Goal: Task Accomplishment & Management: Complete application form

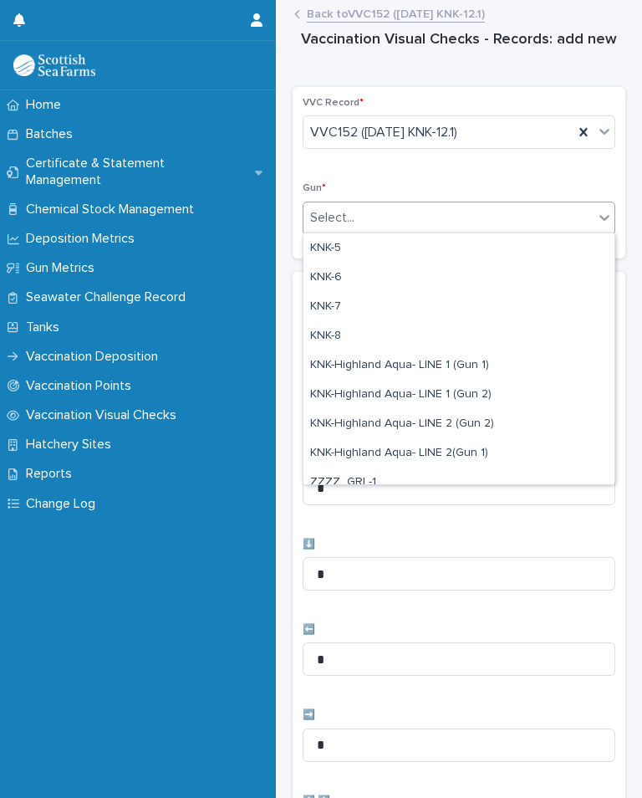
scroll to position [411, 0]
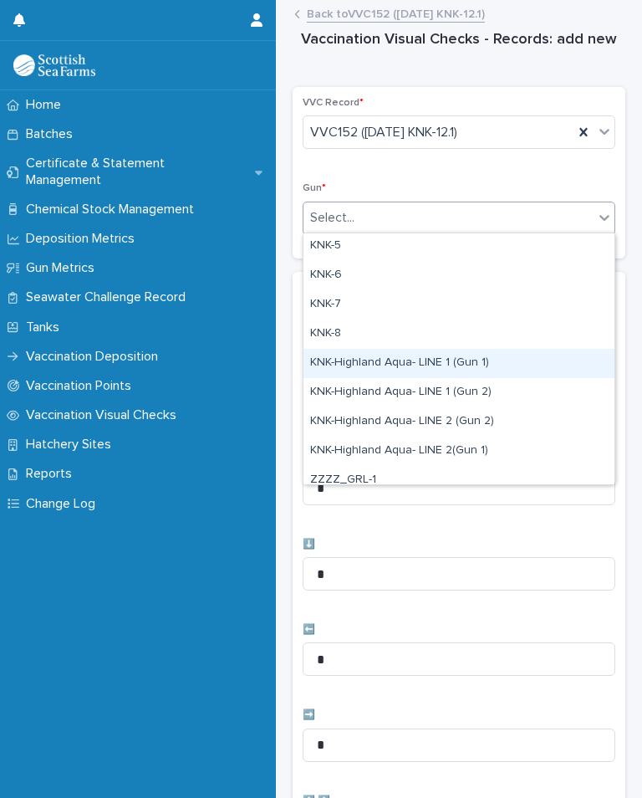
click at [489, 354] on div "KNK-Highland Aqua- LINE 1 (Gun 1)" at bounding box center [458, 363] width 311 height 29
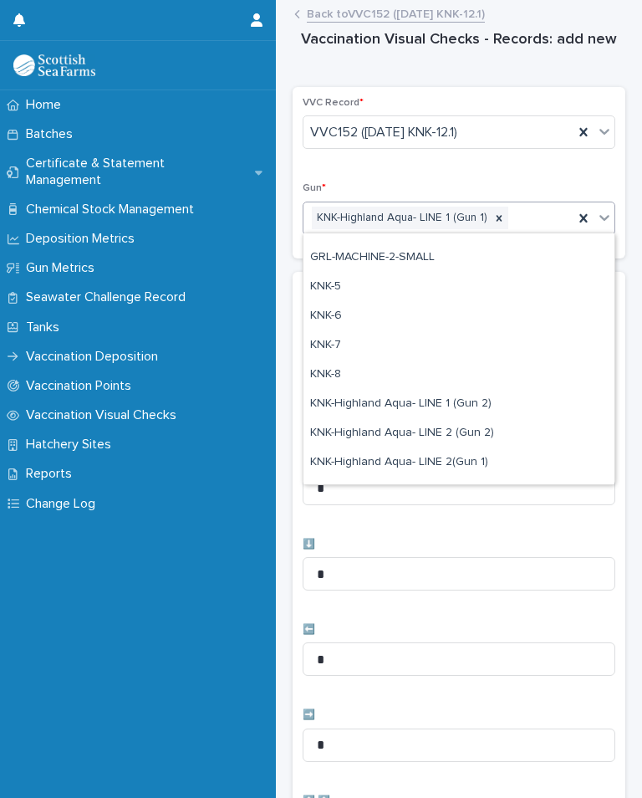
scroll to position [385, 0]
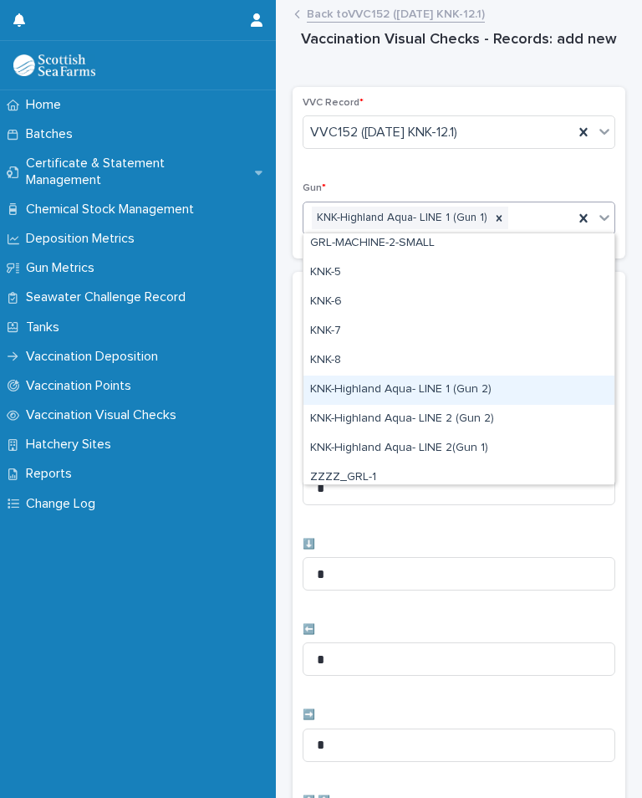
click at [494, 385] on div "KNK-Highland Aqua- LINE 1 (Gun 2)" at bounding box center [458, 389] width 311 height 29
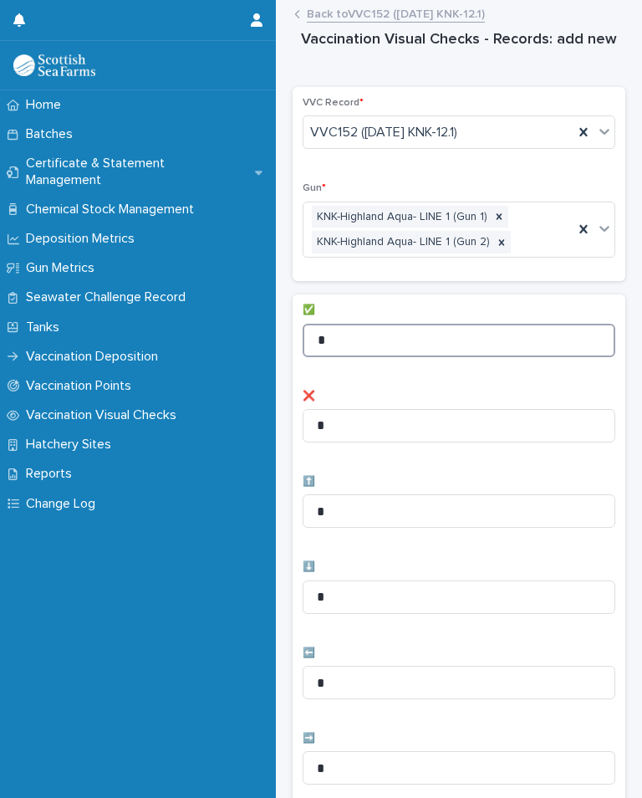
click at [433, 337] on input "*" at bounding box center [459, 340] width 313 height 33
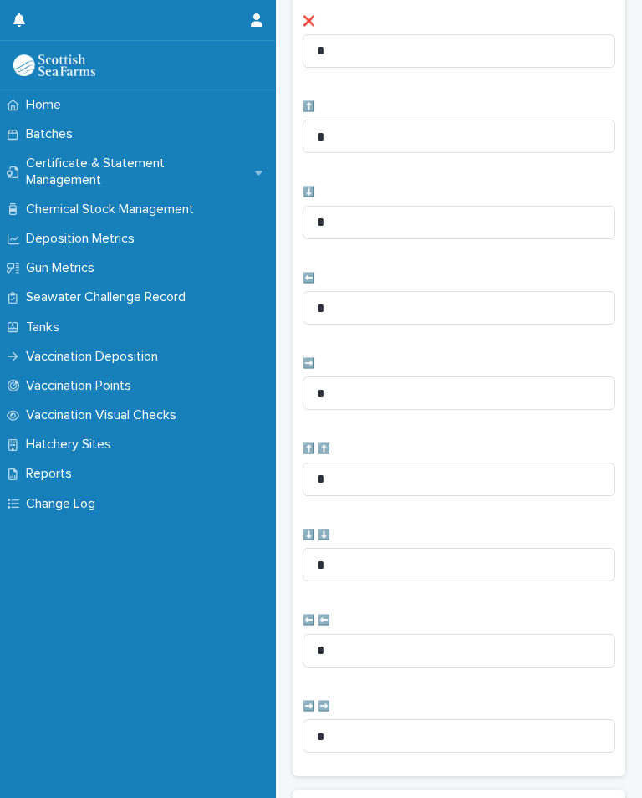
scroll to position [376, 0]
type input "**"
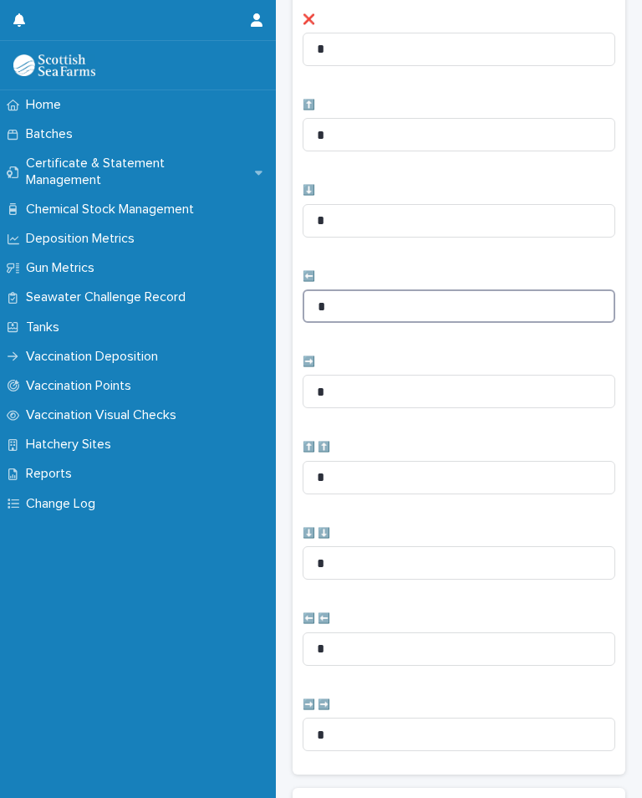
click at [407, 303] on input "*" at bounding box center [459, 305] width 313 height 33
type input "*"
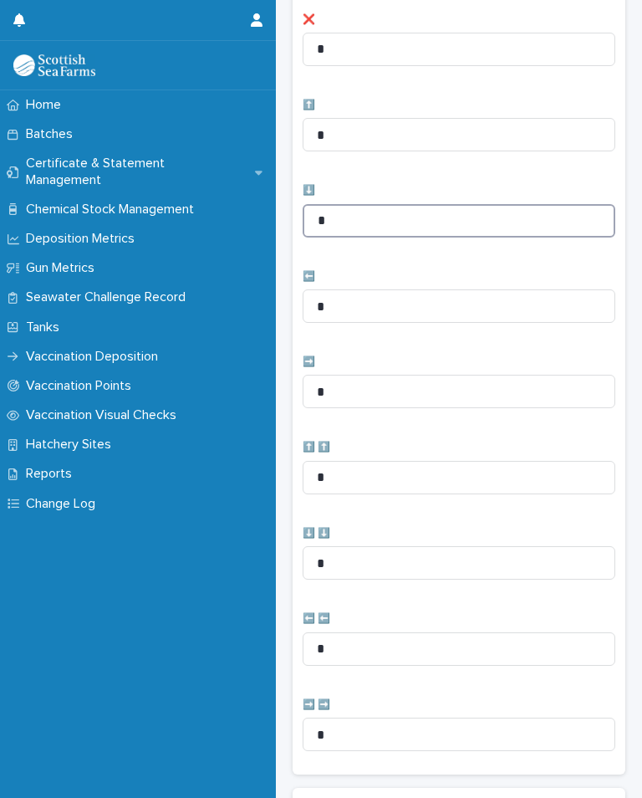
click at [382, 210] on input "*" at bounding box center [459, 220] width 313 height 33
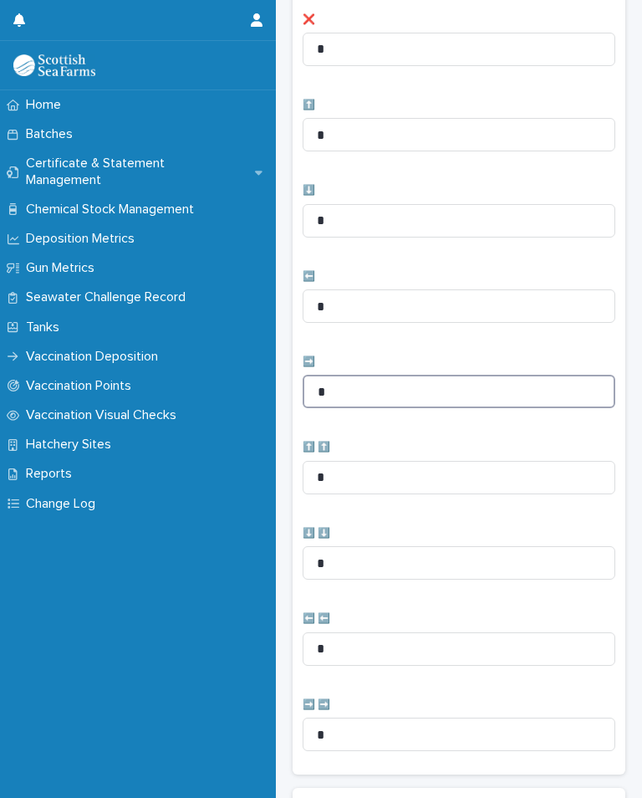
click at [385, 388] on input "*" at bounding box center [459, 391] width 313 height 33
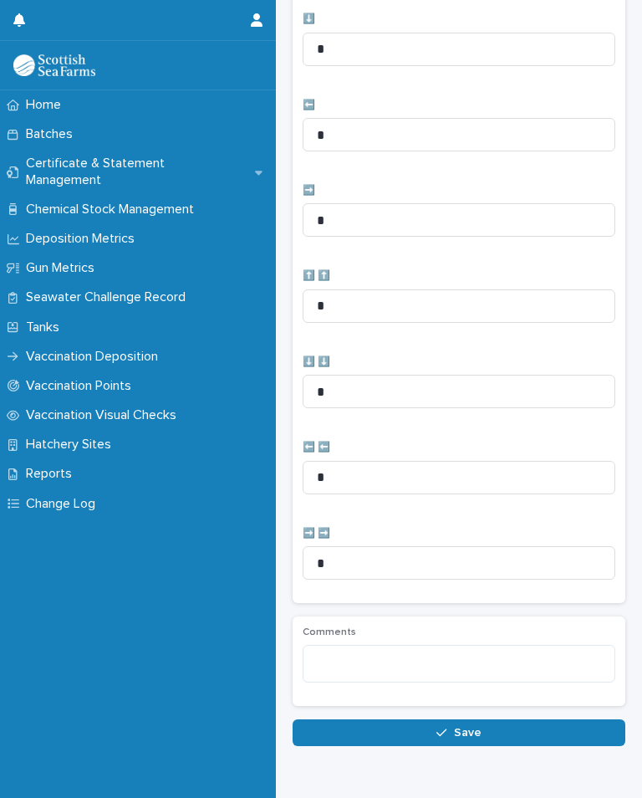
scroll to position [547, 0]
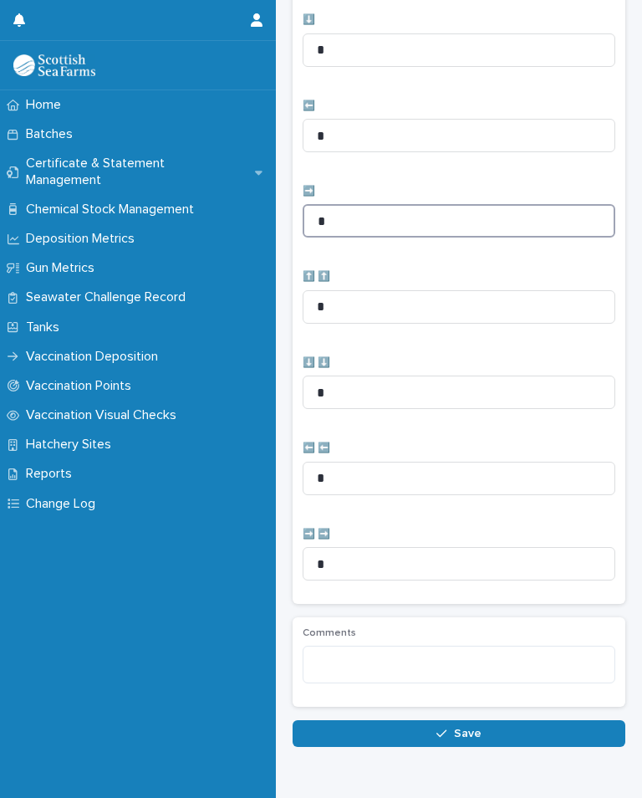
type input "*"
click at [456, 727] on span "Save" at bounding box center [468, 733] width 28 height 12
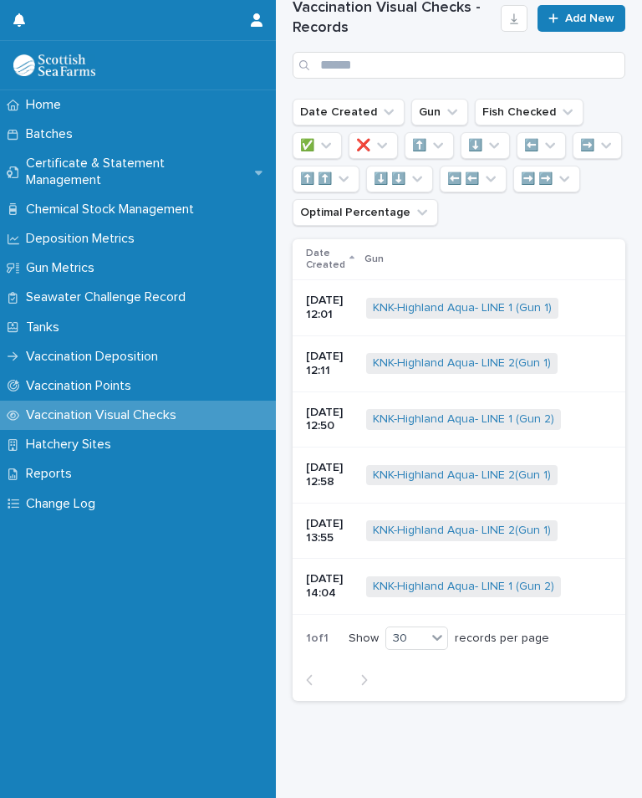
scroll to position [0, 0]
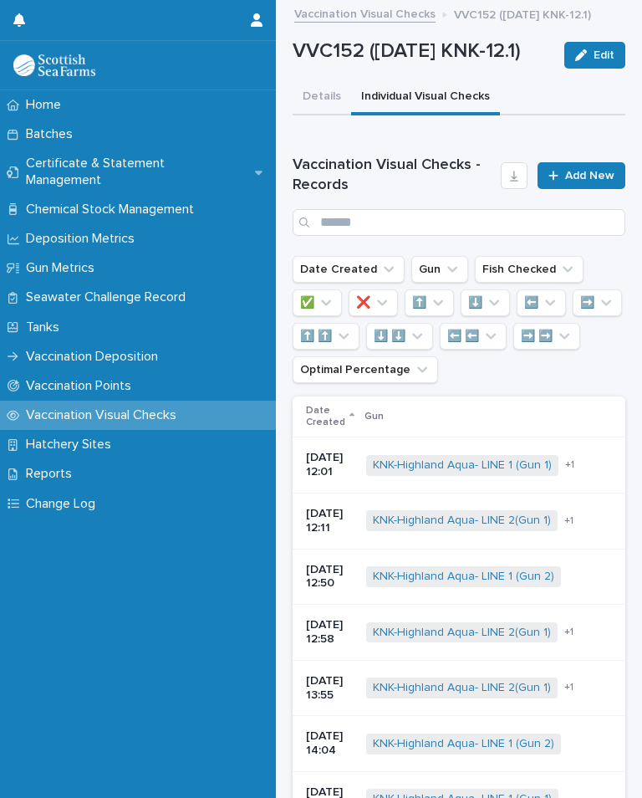
click at [580, 181] on span "Add New" at bounding box center [589, 176] width 49 height 12
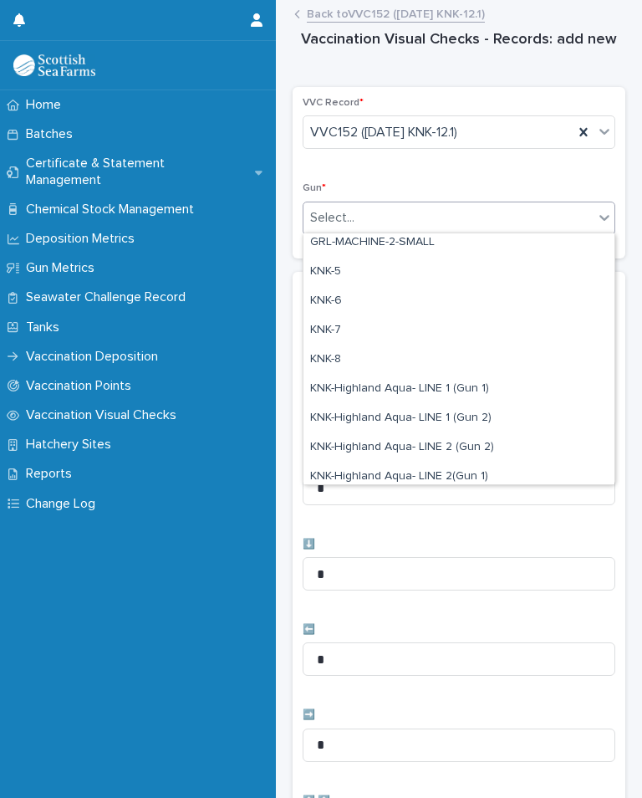
scroll to position [386, 0]
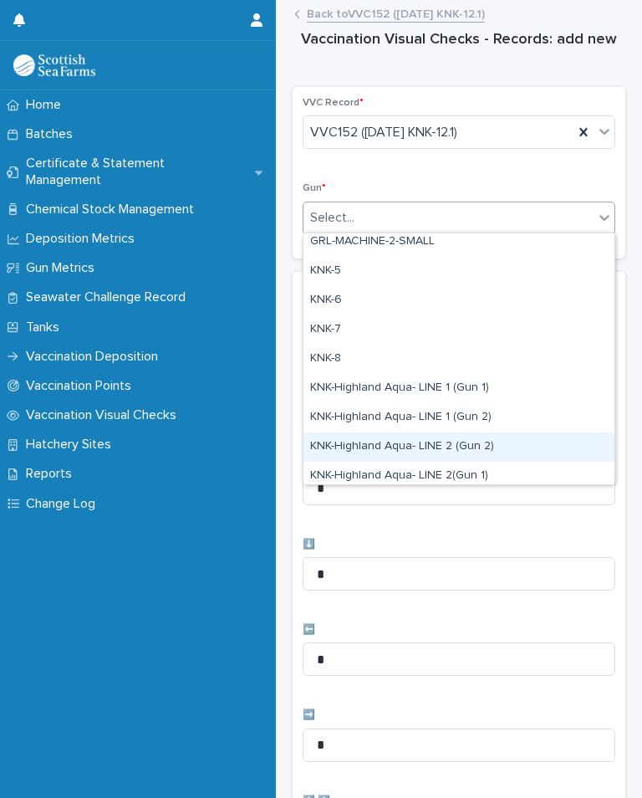
click at [495, 451] on div "KNK-Highland Aqua- LINE 2 (Gun 2)" at bounding box center [458, 446] width 311 height 29
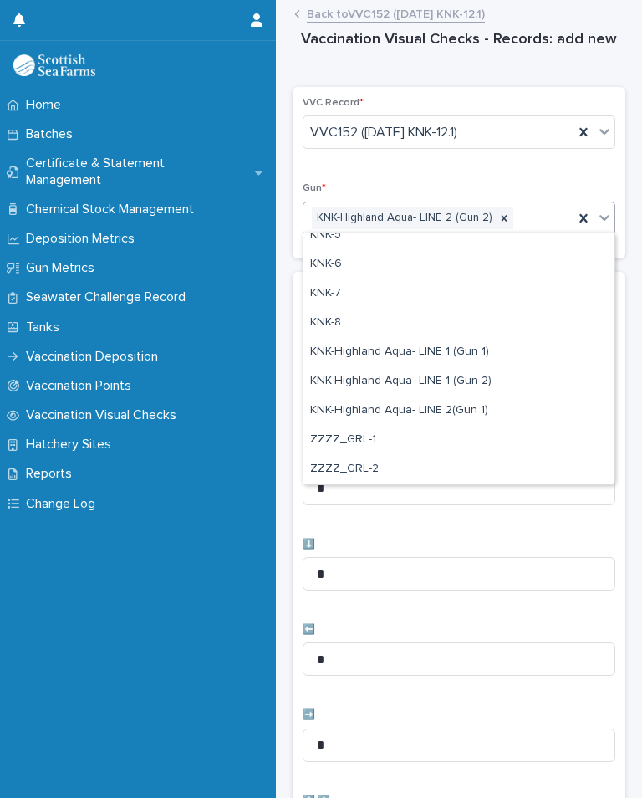
scroll to position [424, 0]
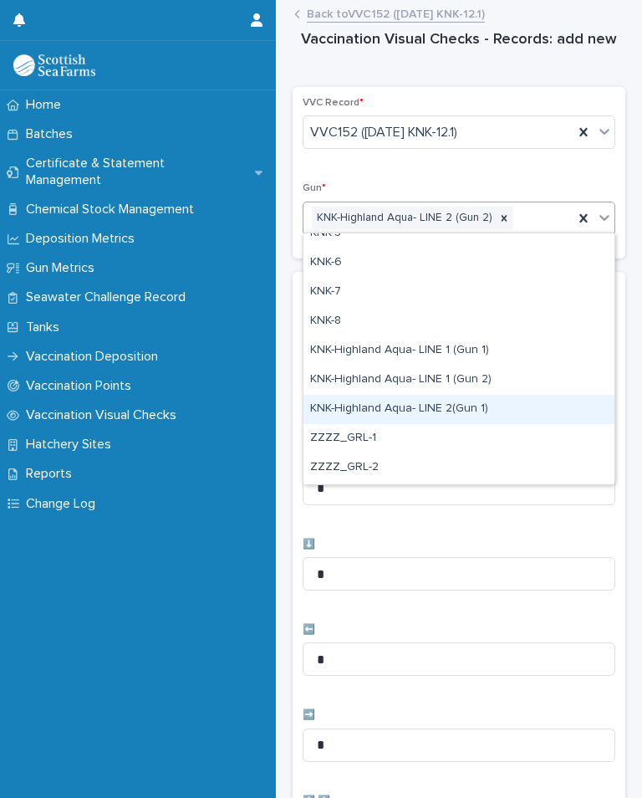
click at [446, 403] on div "KNK-Highland Aqua- LINE 2(Gun 1)" at bounding box center [458, 409] width 311 height 29
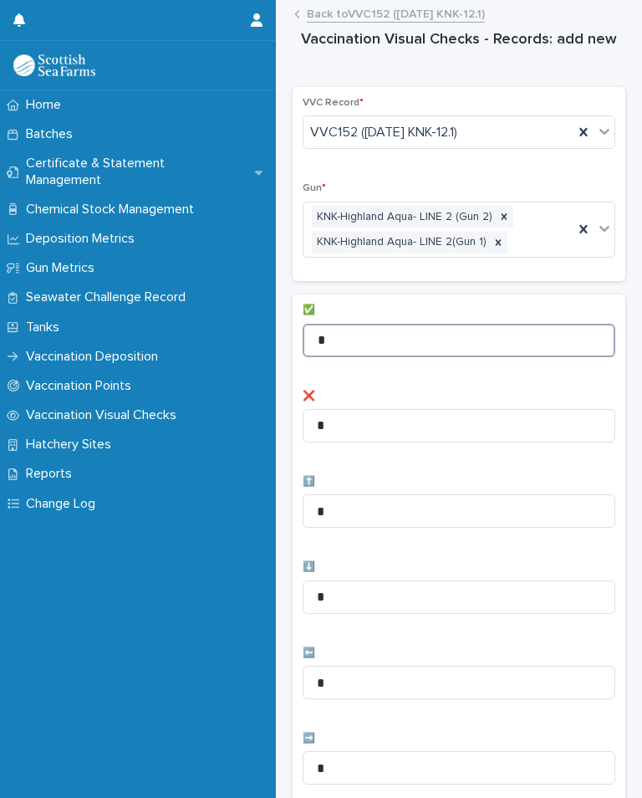
click at [421, 338] on input "*" at bounding box center [459, 340] width 313 height 33
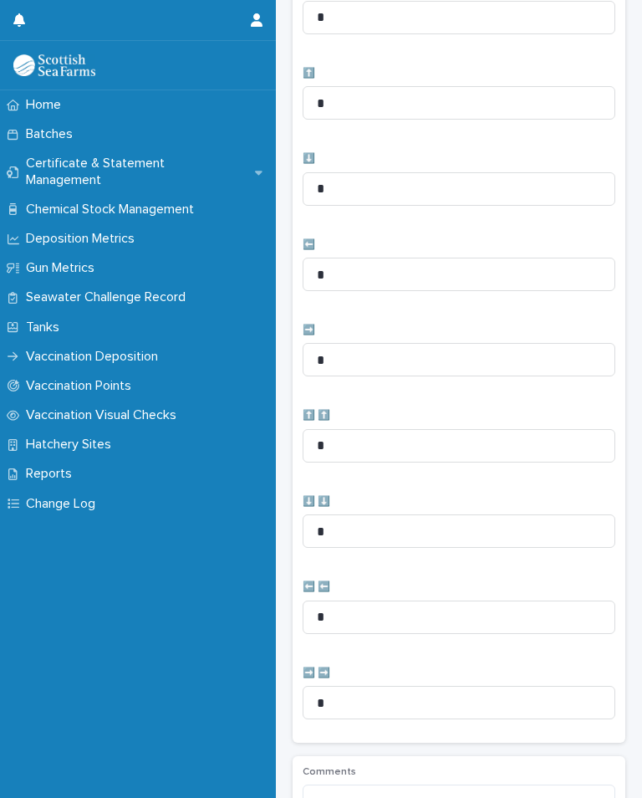
scroll to position [410, 0]
type input "**"
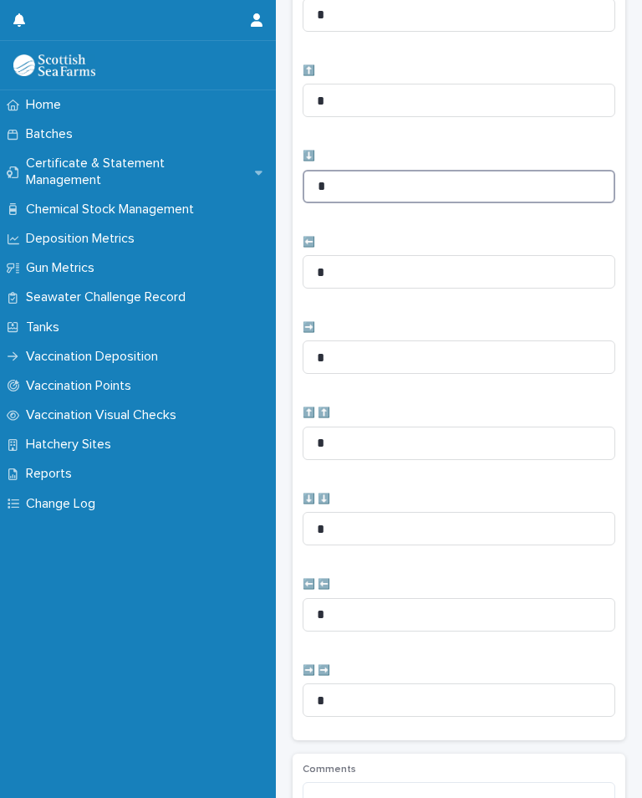
click at [391, 187] on input "*" at bounding box center [459, 186] width 313 height 33
type input "*"
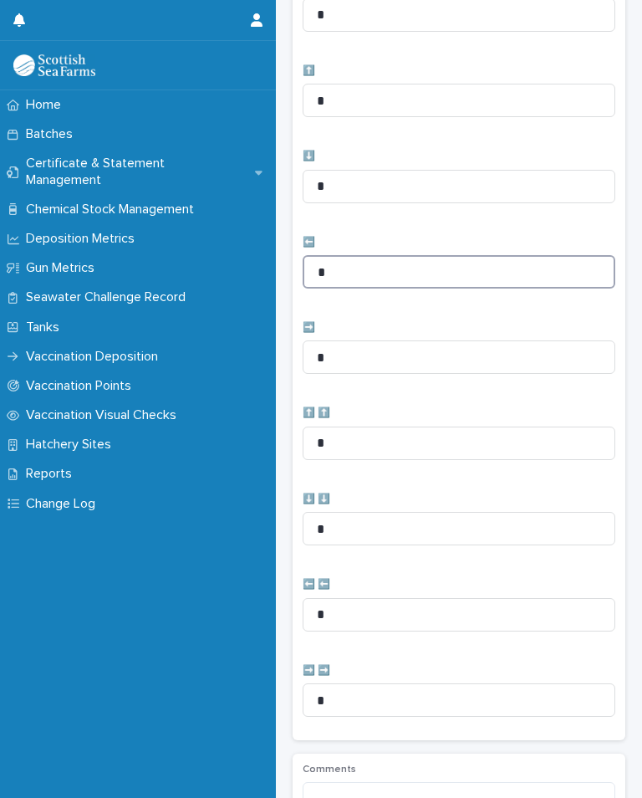
click at [416, 269] on input "*" at bounding box center [459, 271] width 313 height 33
type input "*"
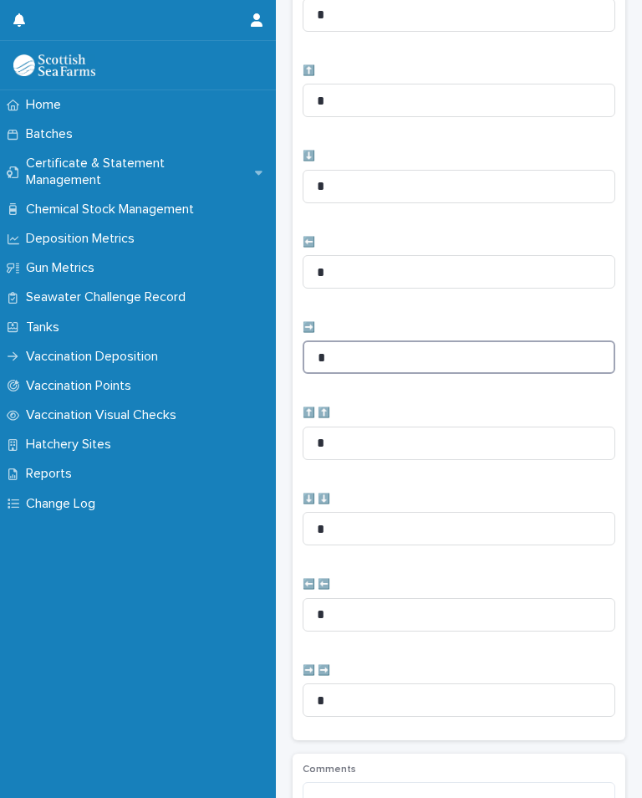
click at [404, 344] on input "*" at bounding box center [459, 356] width 313 height 33
click at [451, 364] on input "*" at bounding box center [459, 356] width 313 height 33
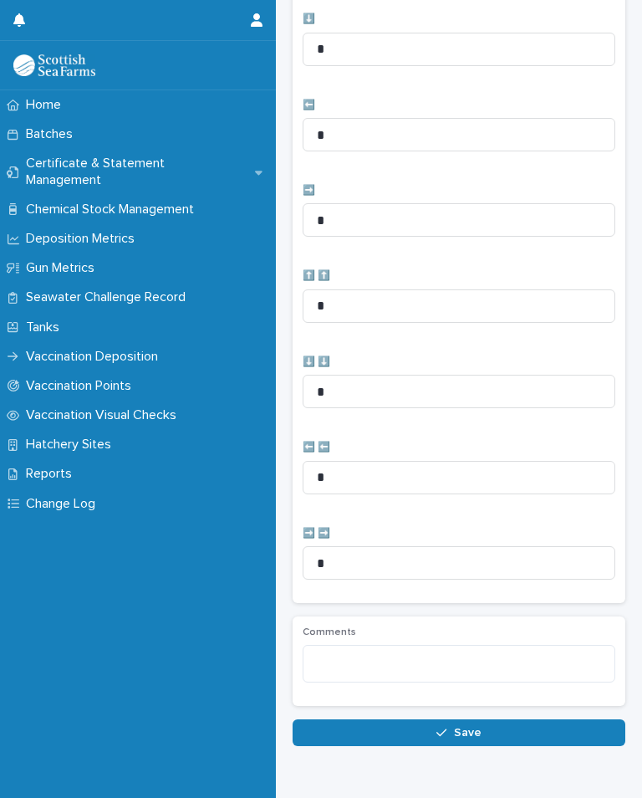
scroll to position [547, 0]
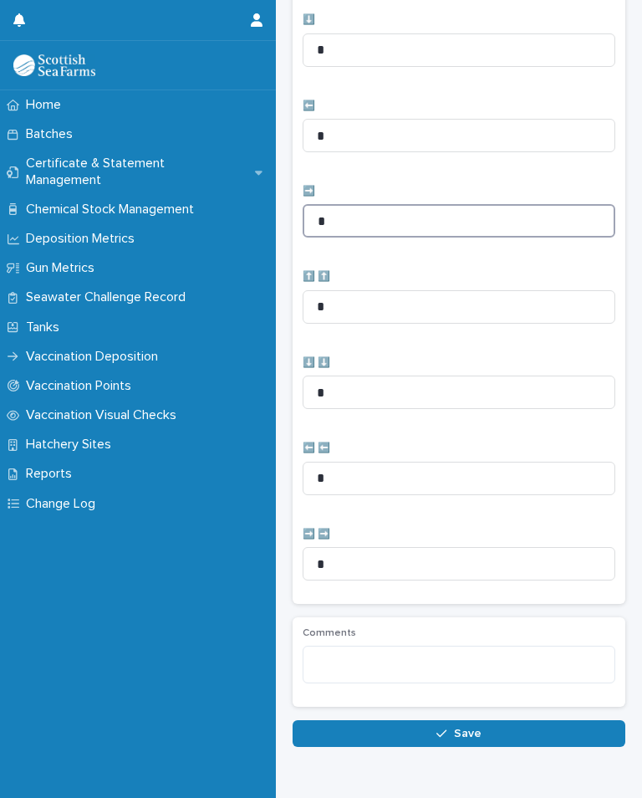
type input "*"
click at [475, 720] on button "Save" at bounding box center [459, 733] width 333 height 27
